Goal: Information Seeking & Learning: Learn about a topic

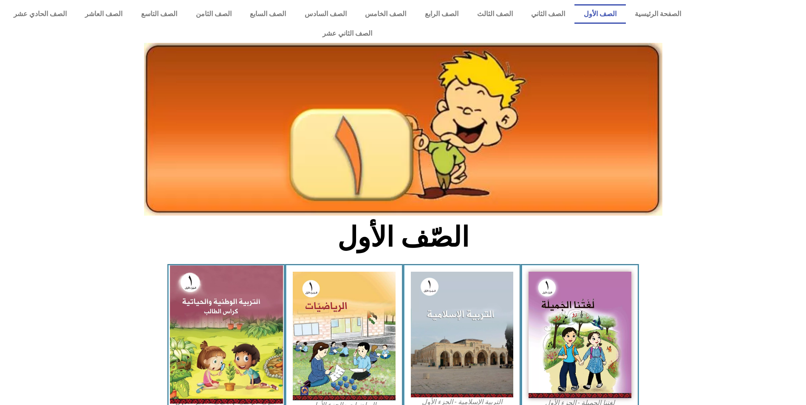
click at [223, 291] on img at bounding box center [226, 335] width 113 height 138
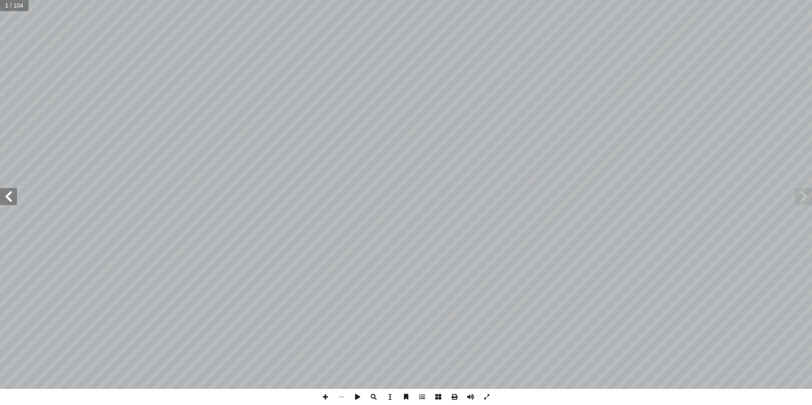
click at [8, 191] on span at bounding box center [8, 196] width 17 height 17
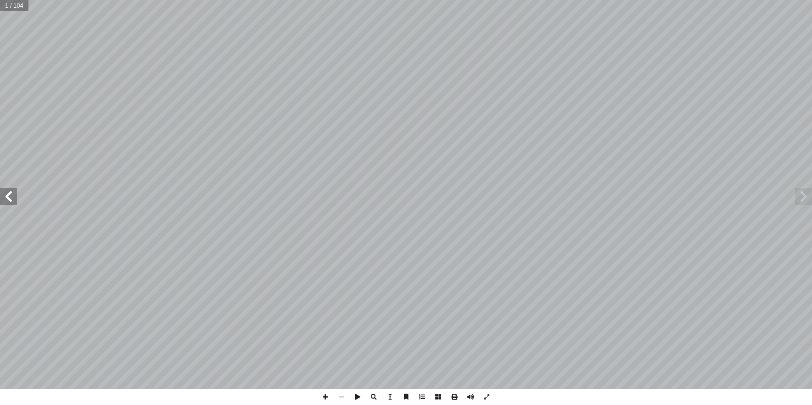
click at [8, 191] on span at bounding box center [8, 196] width 17 height 17
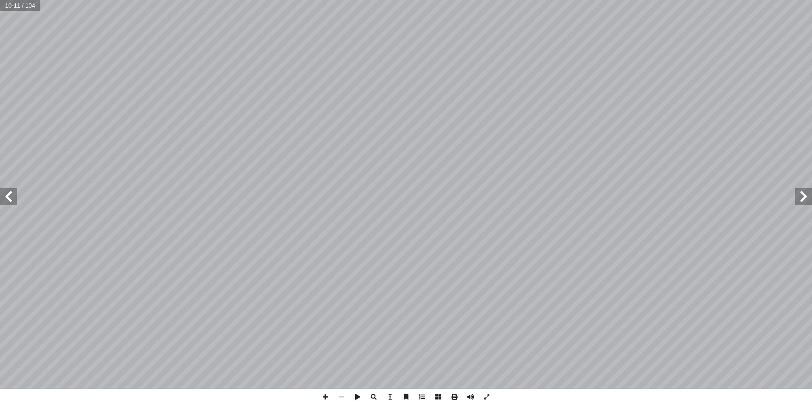
click at [8, 191] on span at bounding box center [8, 196] width 17 height 17
click at [10, 195] on span at bounding box center [8, 196] width 17 height 17
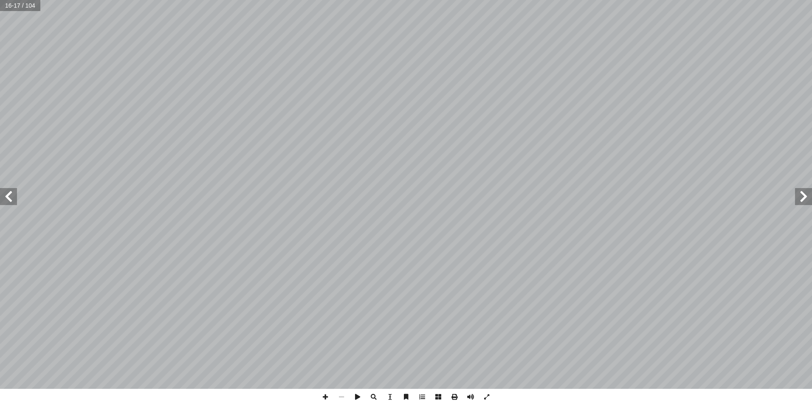
click at [10, 195] on span at bounding box center [8, 196] width 17 height 17
click at [14, 197] on span at bounding box center [8, 196] width 17 height 17
click at [2, 196] on span at bounding box center [8, 196] width 17 height 17
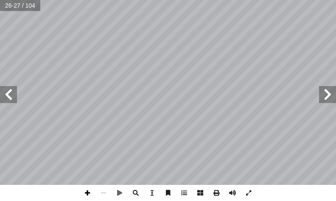
click at [82, 197] on span at bounding box center [87, 193] width 16 height 16
click at [9, 90] on span at bounding box center [8, 94] width 17 height 17
click at [88, 191] on span at bounding box center [87, 193] width 16 height 16
click at [107, 190] on span at bounding box center [104, 193] width 16 height 16
